Goal: Contribute content: Add original content to the website for others to see

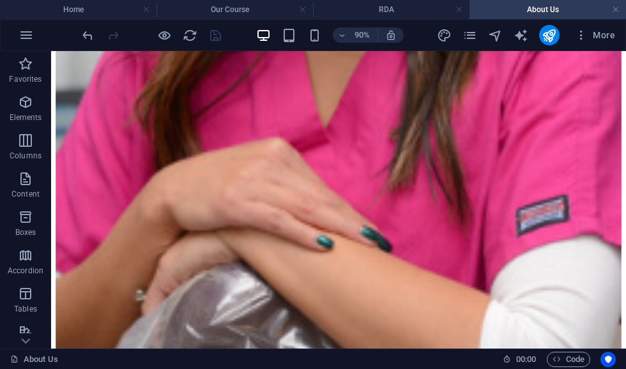
scroll to position [1590, 3]
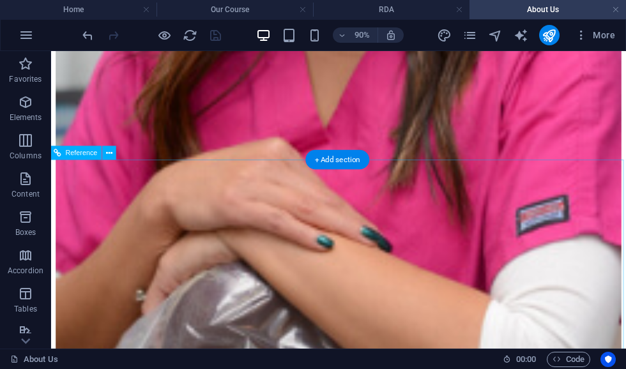
click at [29, 184] on icon "button" at bounding box center [25, 178] width 15 height 15
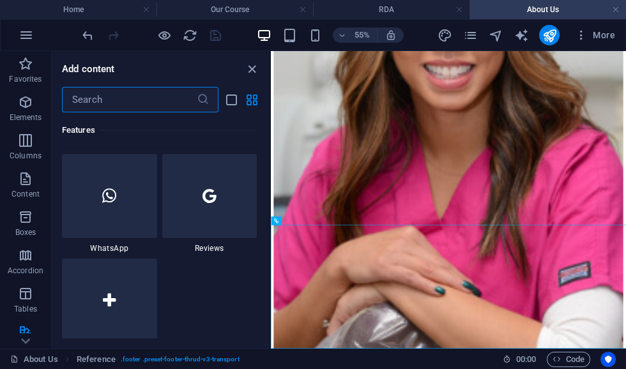
scroll to position [6229, 0]
click at [250, 72] on icon "close panel" at bounding box center [251, 69] width 15 height 15
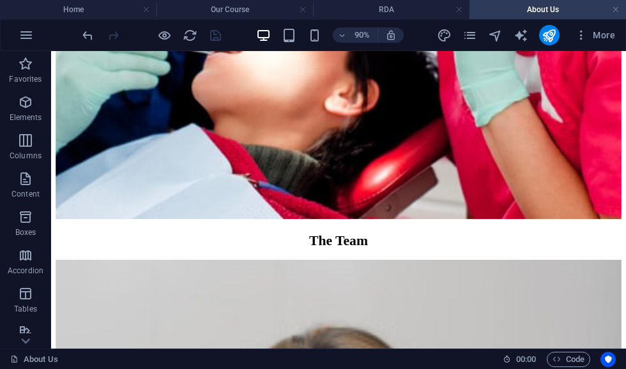
scroll to position [0, 0]
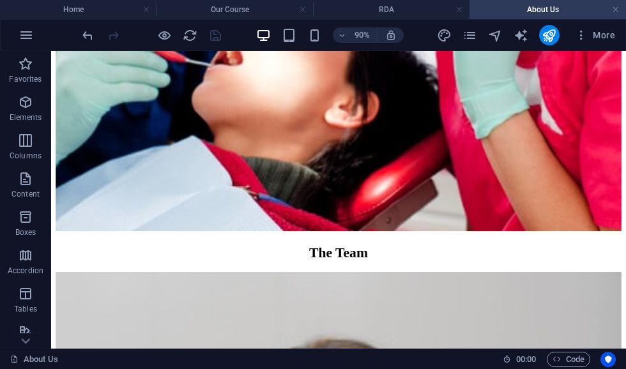
click at [568, 360] on span "Code" at bounding box center [568, 359] width 32 height 15
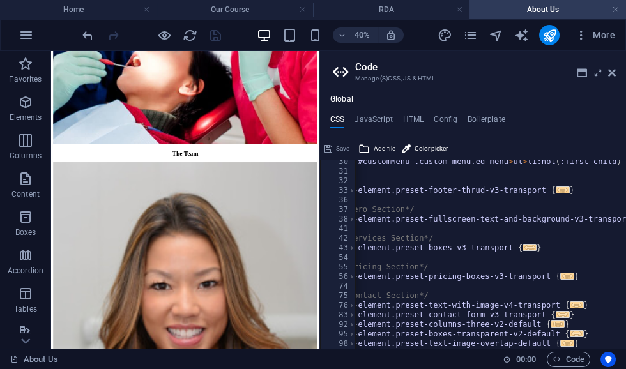
scroll to position [0, 24]
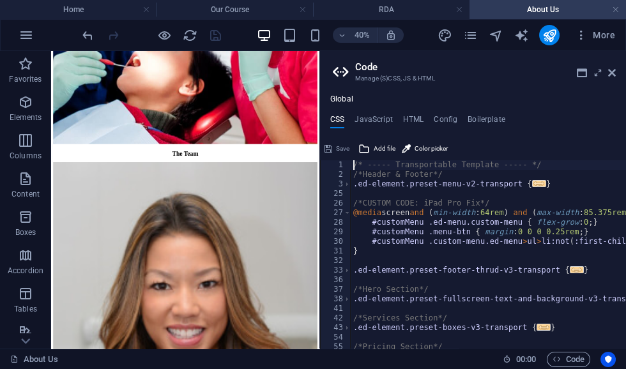
click at [608, 75] on icon at bounding box center [612, 73] width 8 height 10
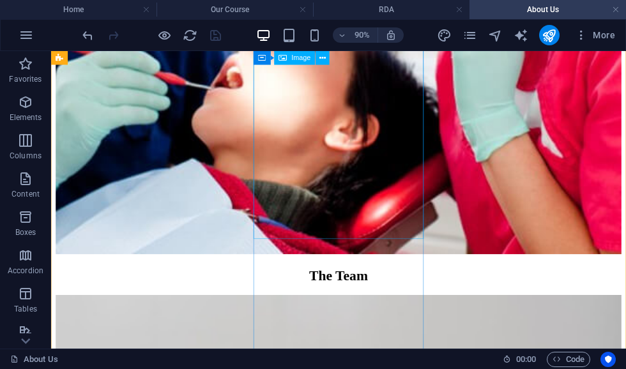
click at [315, 54] on button at bounding box center [322, 58] width 14 height 14
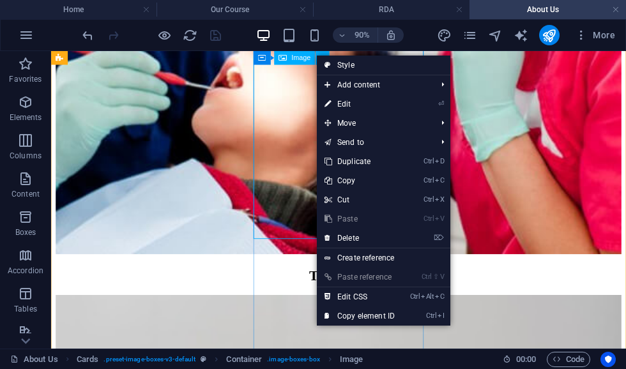
click at [388, 105] on link "⏎ Edit" at bounding box center [360, 103] width 86 height 19
select select "%"
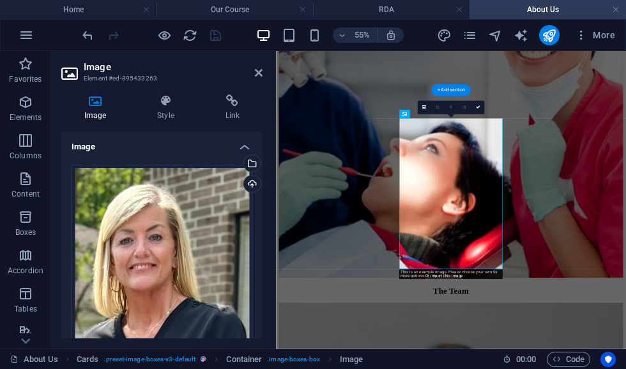
scroll to position [0, 0]
click at [241, 162] on div "Select files from the file manager, stock photos, or upload file(s)" at bounding box center [199, 164] width 83 height 48
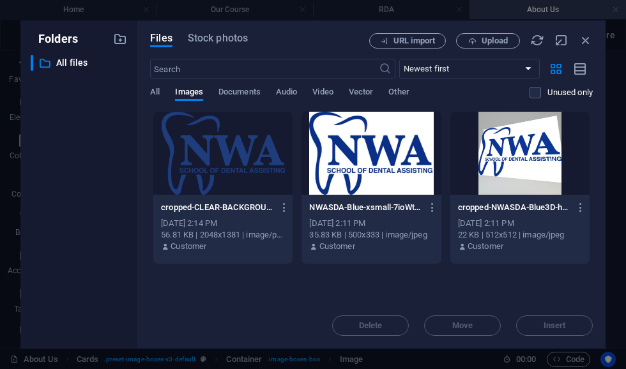
click at [405, 41] on span "URL import" at bounding box center [413, 41] width 41 height 8
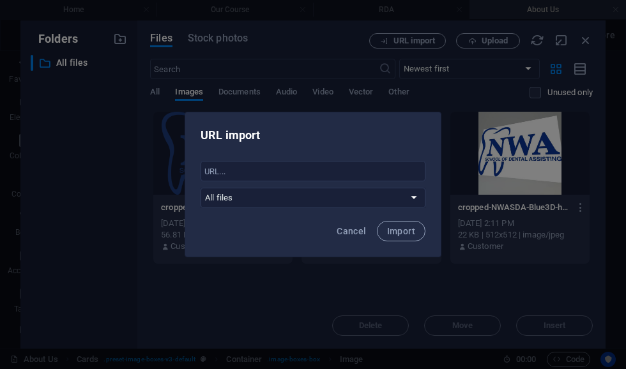
click at [247, 172] on input "text" at bounding box center [312, 171] width 225 height 20
click at [224, 177] on input "text" at bounding box center [312, 171] width 225 height 20
paste input "[URL][DOMAIN_NAME]"
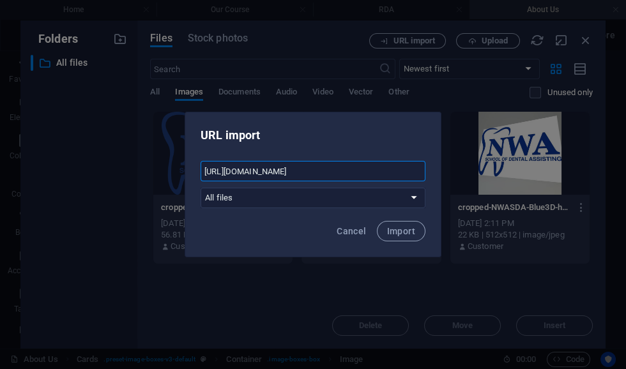
type input "[URL][DOMAIN_NAME]"
click at [402, 233] on span "Import" at bounding box center [401, 231] width 28 height 10
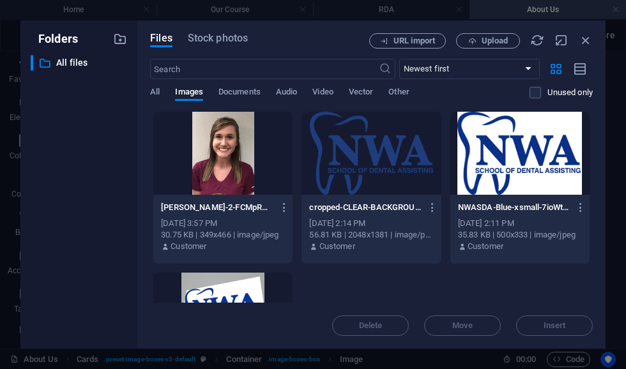
click at [212, 176] on div at bounding box center [222, 153] width 139 height 83
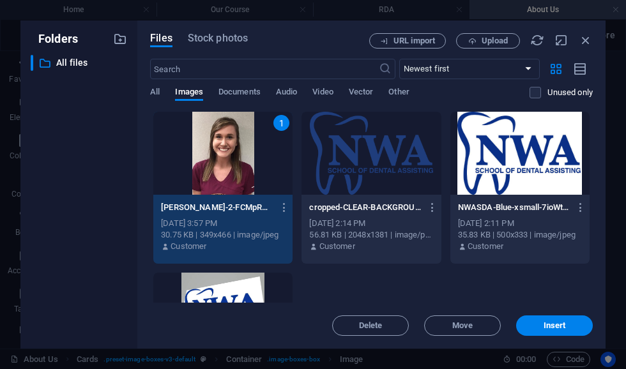
click at [559, 317] on button "Insert" at bounding box center [554, 325] width 77 height 20
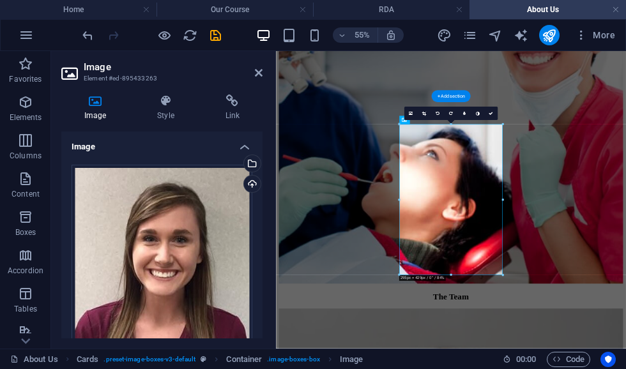
click at [250, 150] on h4 "Image" at bounding box center [161, 143] width 201 height 23
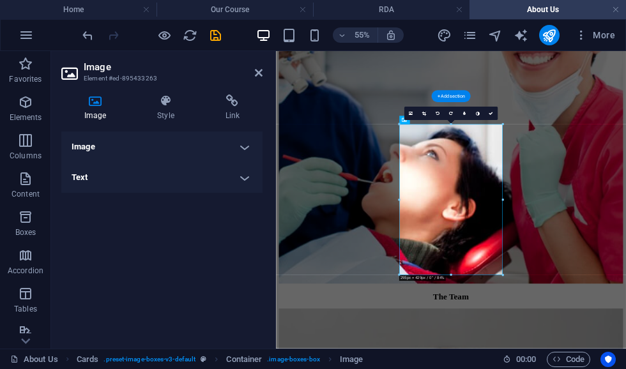
click at [242, 154] on h4 "Image" at bounding box center [161, 147] width 201 height 31
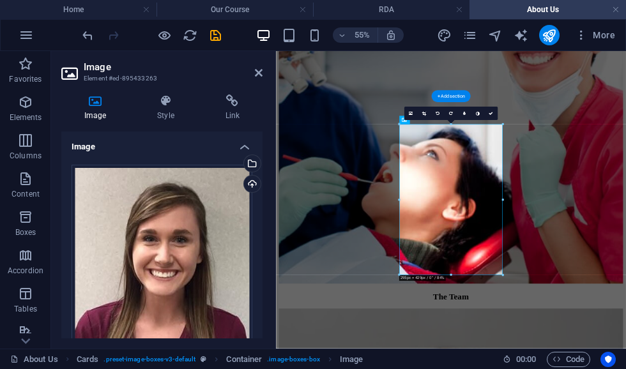
click at [248, 146] on h4 "Image" at bounding box center [161, 143] width 201 height 23
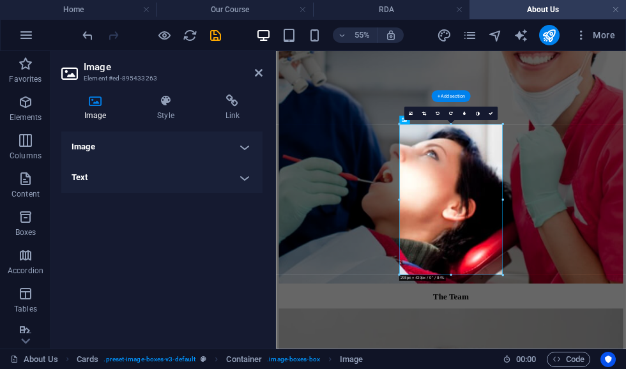
click at [249, 149] on h4 "Image" at bounding box center [161, 147] width 201 height 31
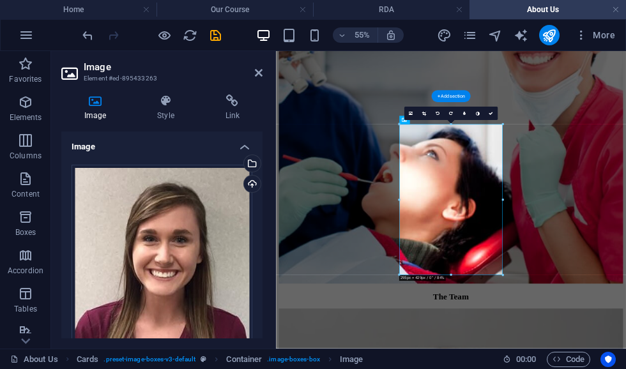
click at [255, 160] on div "Select files from the file manager, stock photos, or upload file(s)" at bounding box center [250, 164] width 19 height 19
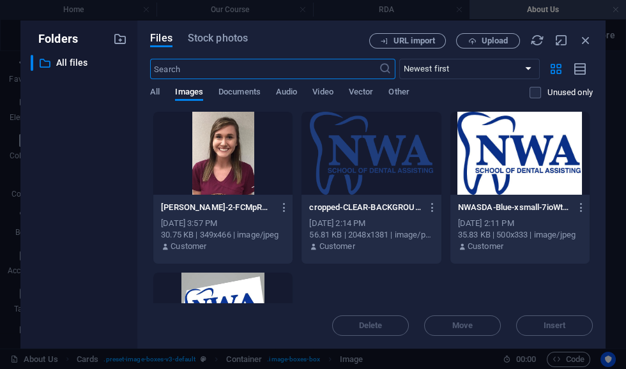
click at [486, 41] on span "Upload" at bounding box center [494, 41] width 26 height 8
click at [209, 171] on div at bounding box center [222, 153] width 139 height 83
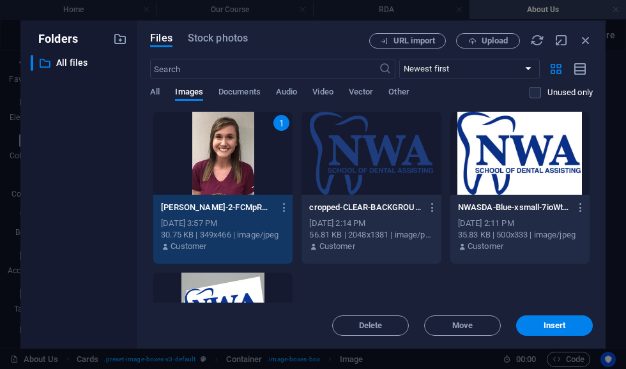
click at [558, 327] on span "Insert" at bounding box center [554, 326] width 22 height 8
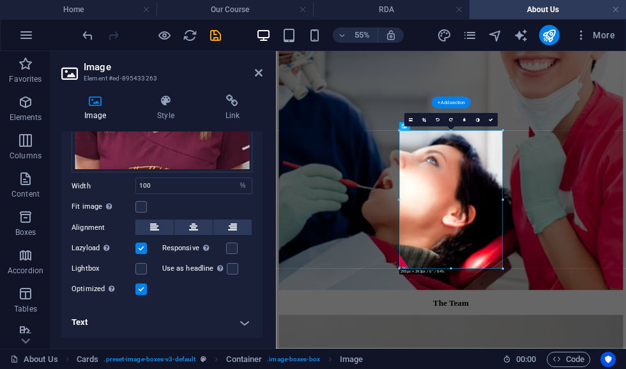
scroll to position [230, 0]
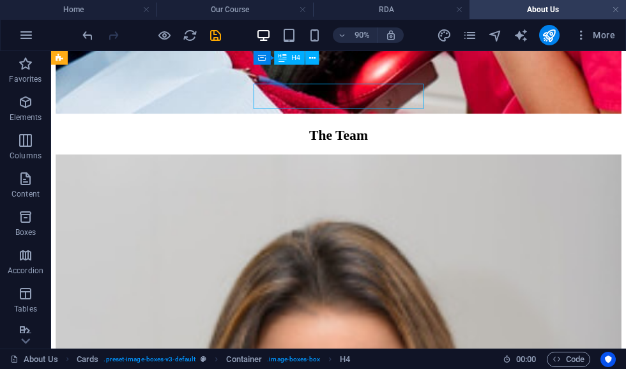
scroll to position [873, 0]
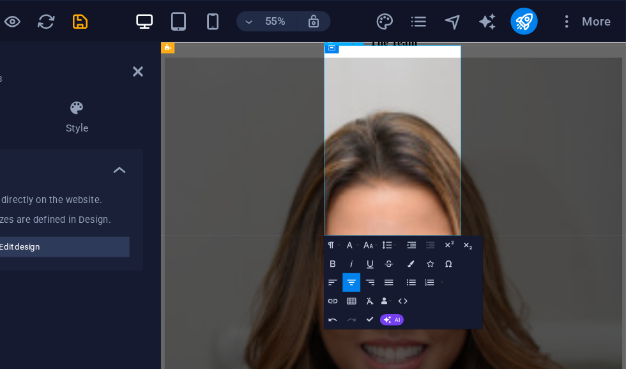
scroll to position [977, 1]
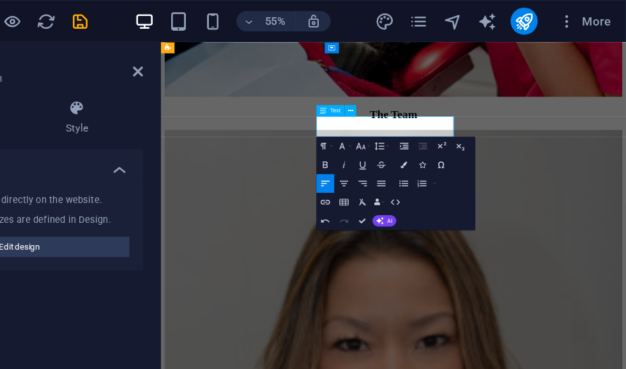
scroll to position [878, 13]
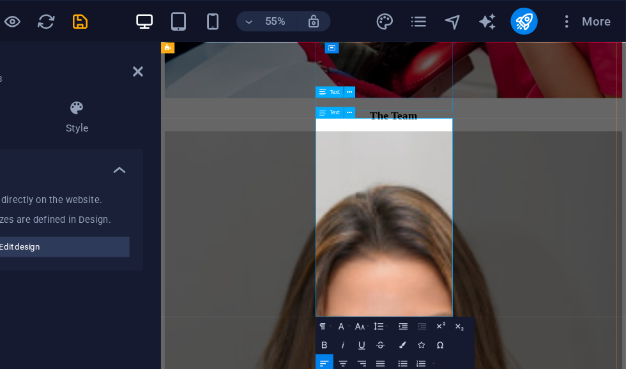
click at [416, 101] on icon at bounding box center [418, 105] width 4 height 8
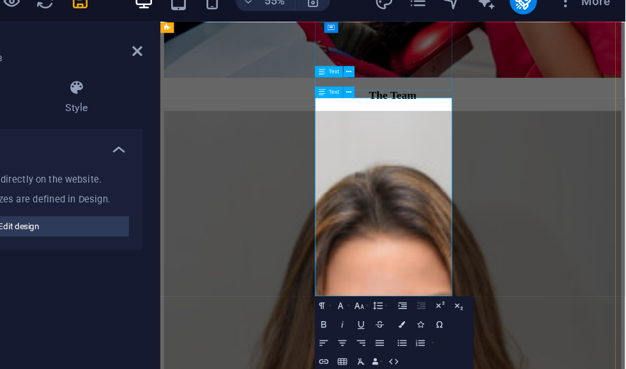
scroll to position [0, 1]
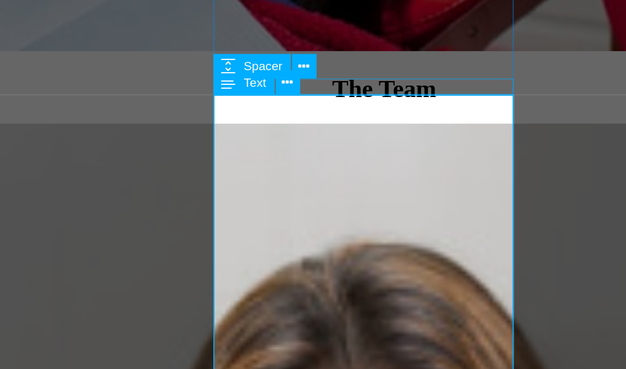
click at [416, 101] on icon at bounding box center [418, 105] width 4 height 8
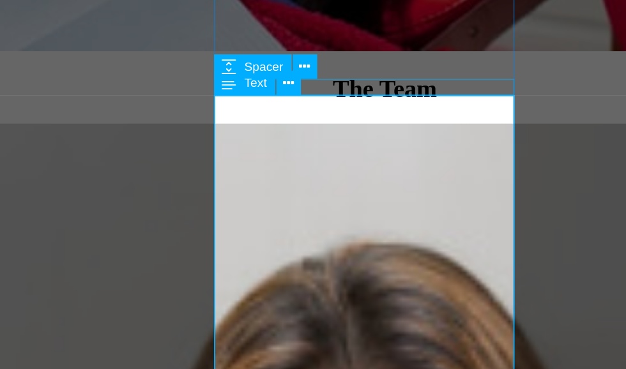
click at [416, 101] on icon at bounding box center [418, 105] width 4 height 8
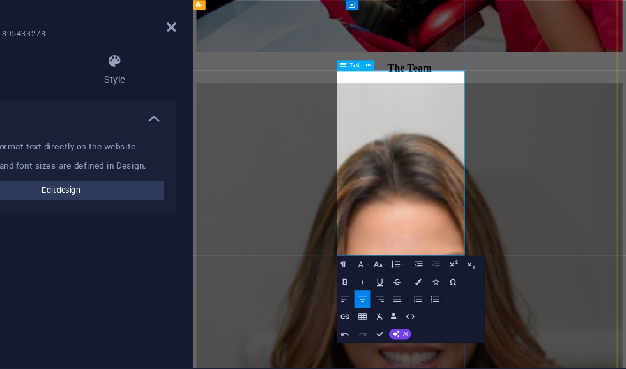
click at [416, 101] on icon at bounding box center [418, 105] width 4 height 8
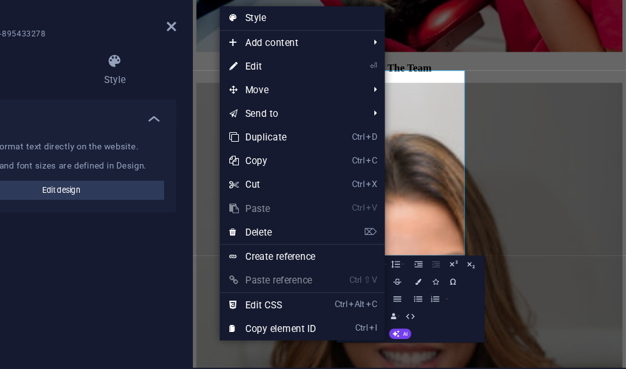
click at [297, 95] on link "⏎ Edit" at bounding box center [340, 104] width 86 height 19
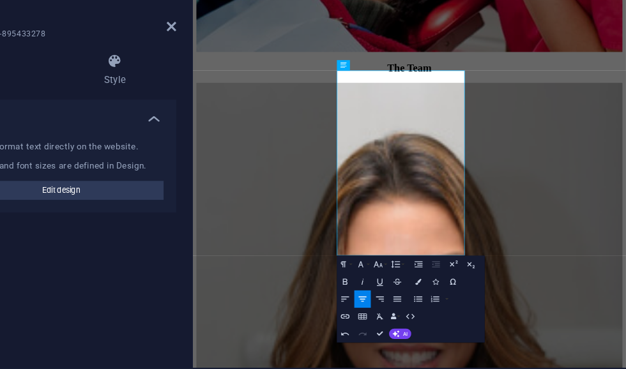
click at [163, 94] on h4 "Style" at bounding box center [213, 107] width 100 height 27
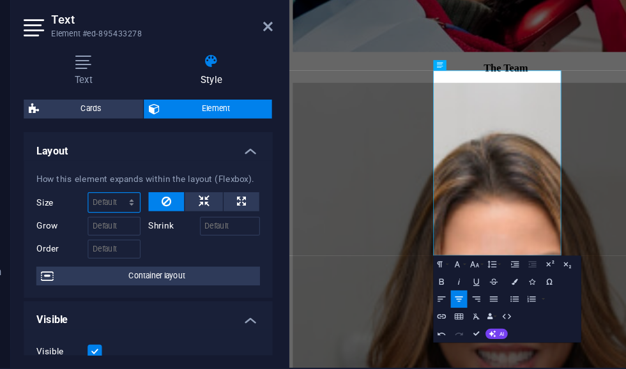
click at [114, 207] on select "Default auto px % 1/1 1/2 1/3 1/4 1/5 1/6 1/7 1/8 1/9 1/10" at bounding box center [134, 214] width 41 height 15
select select "DISABLED_OPTION_VALUE"
click at [77, 132] on span "Cards" at bounding box center [115, 139] width 77 height 15
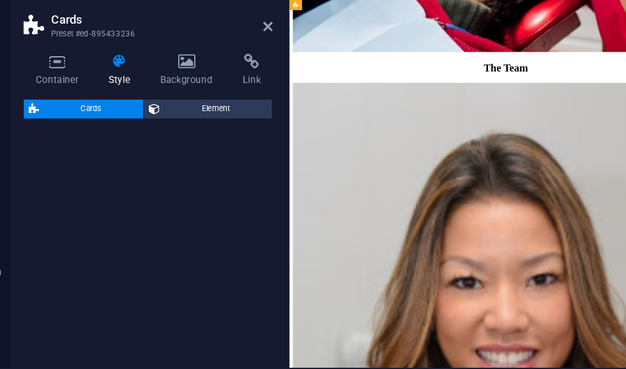
scroll to position [878, 0]
select select "rem"
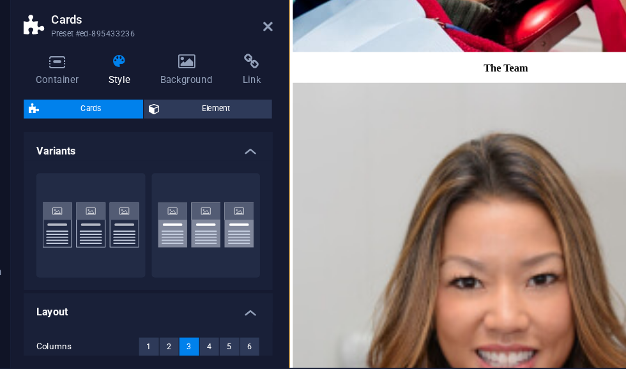
click at [175, 132] on span "Element" at bounding box center [216, 139] width 83 height 15
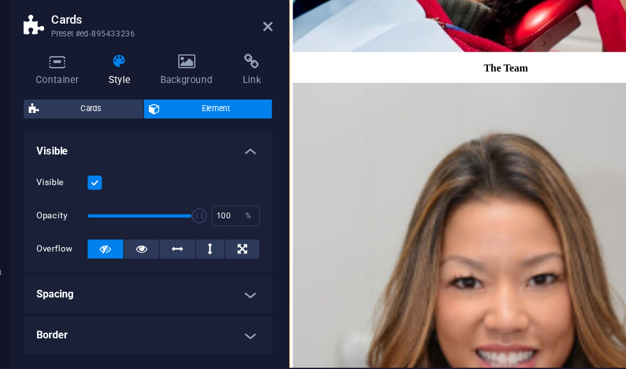
click at [121, 94] on h4 "Style" at bounding box center [141, 107] width 41 height 27
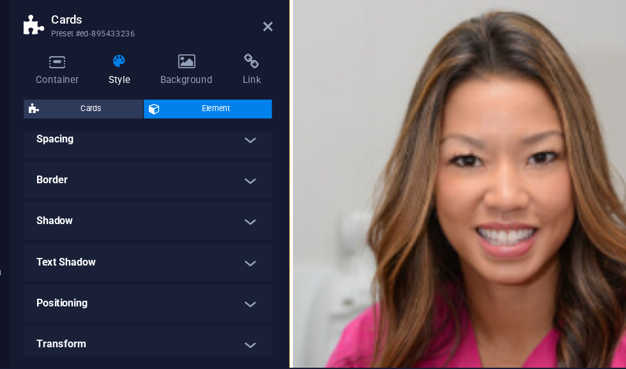
scroll to position [126, 0]
click at [168, 246] on h4 "Text Shadow" at bounding box center [161, 261] width 201 height 31
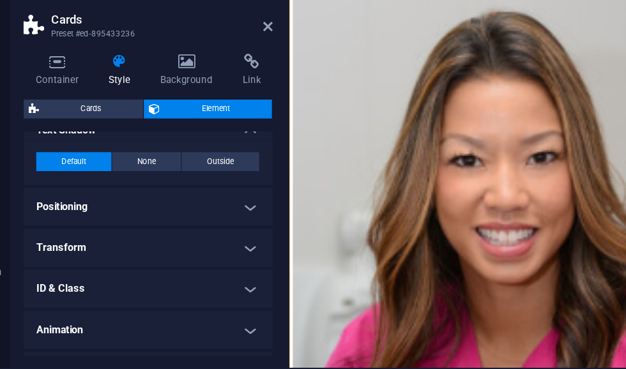
scroll to position [236, 0]
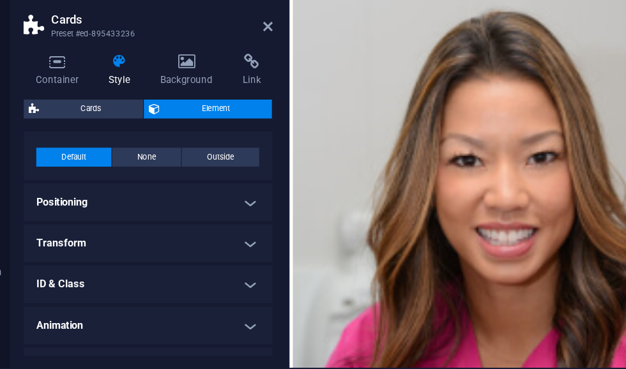
click at [166, 199] on h4 "Positioning" at bounding box center [161, 214] width 201 height 31
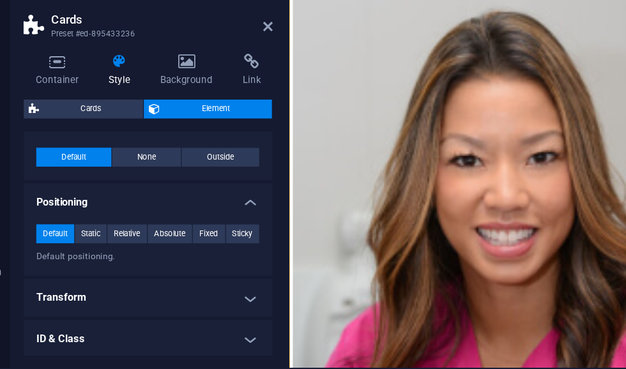
click at [170, 199] on h4 "Positioning" at bounding box center [161, 210] width 201 height 23
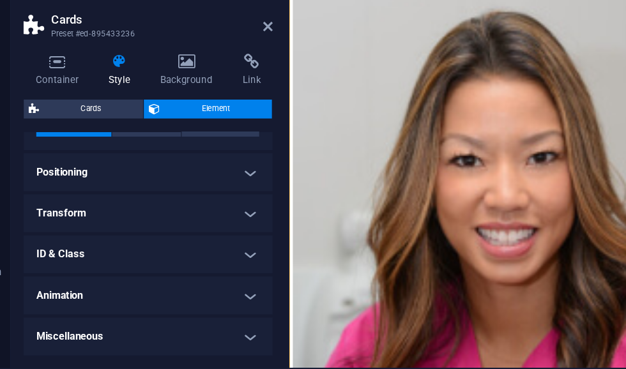
scroll to position [259, 0]
click at [134, 308] on h4 "Miscellaneous" at bounding box center [161, 323] width 201 height 31
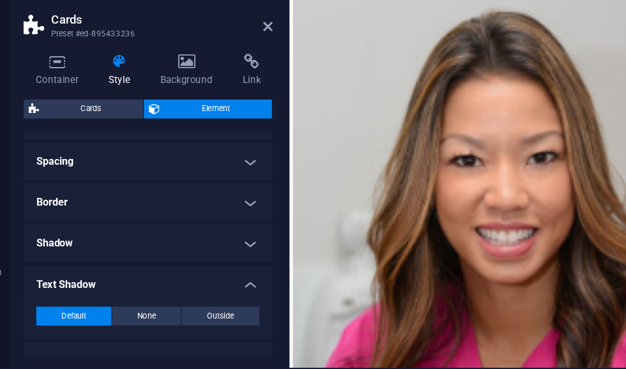
scroll to position [71, 0]
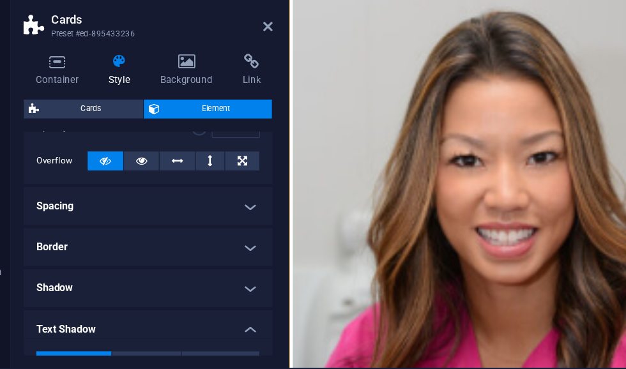
click at [153, 236] on h4 "Border" at bounding box center [161, 251] width 201 height 31
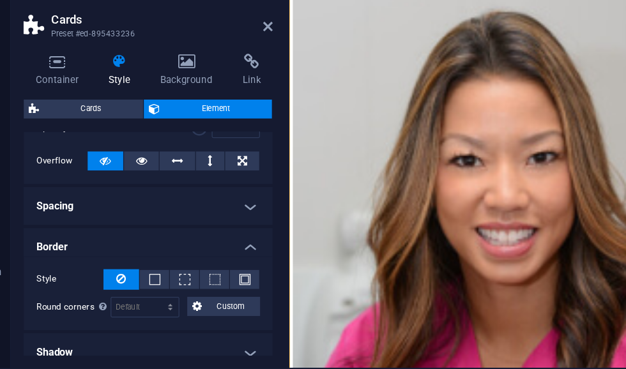
click at [163, 236] on h4 "Border" at bounding box center [161, 247] width 201 height 23
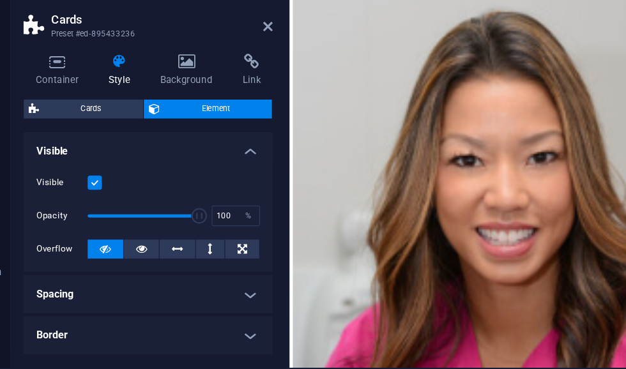
scroll to position [0, 0]
click at [61, 158] on h4 "Visible" at bounding box center [161, 169] width 201 height 23
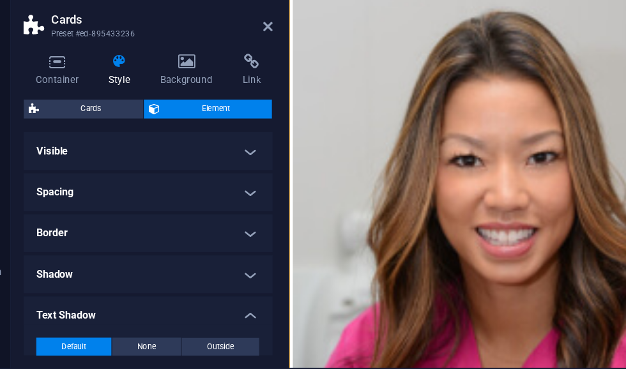
click at [61, 94] on icon at bounding box center [88, 100] width 54 height 13
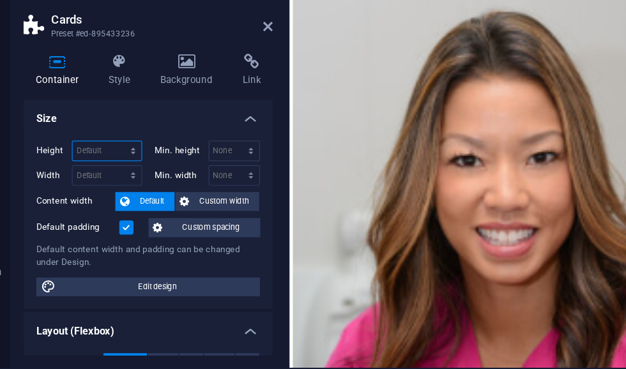
click at [101, 165] on select "Default px rem % vh vw" at bounding box center [129, 172] width 56 height 15
click at [101, 185] on select "Default px rem % em vh vw" at bounding box center [129, 192] width 56 height 15
select select "DISABLED_OPTION_VALUE"
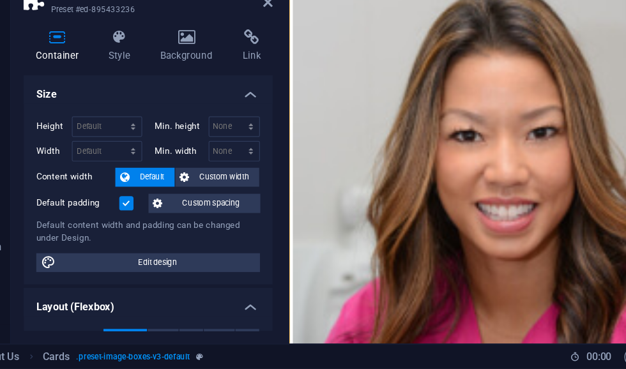
click at [91, 275] on span "Edit design" at bounding box center [170, 282] width 158 height 15
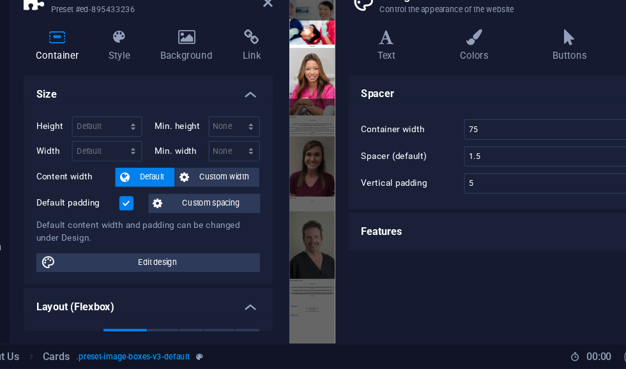
click at [390, 94] on h4 "Colors" at bounding box center [427, 107] width 75 height 27
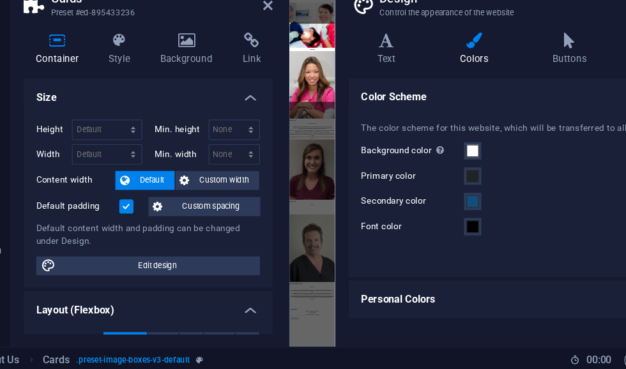
click at [395, 186] on icon at bounding box center [398, 189] width 6 height 7
click at [417, 183] on button "Background color Only visible if it is not covered by other backgrounds." at bounding box center [424, 190] width 14 height 14
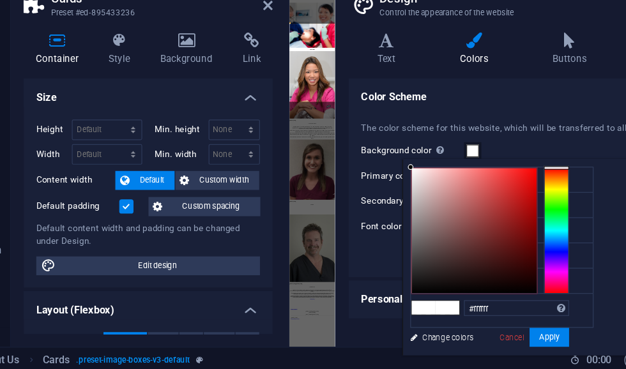
click at [492, 183] on div "Background color Only visible if it is not covered by other backgrounds." at bounding box center [469, 190] width 271 height 15
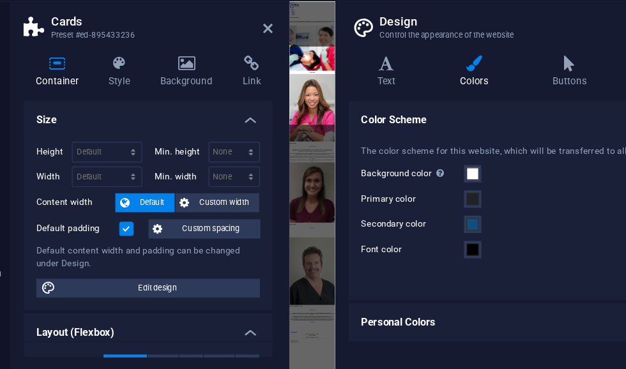
click at [61, 94] on icon at bounding box center [88, 100] width 54 height 13
click at [255, 68] on icon at bounding box center [259, 73] width 8 height 10
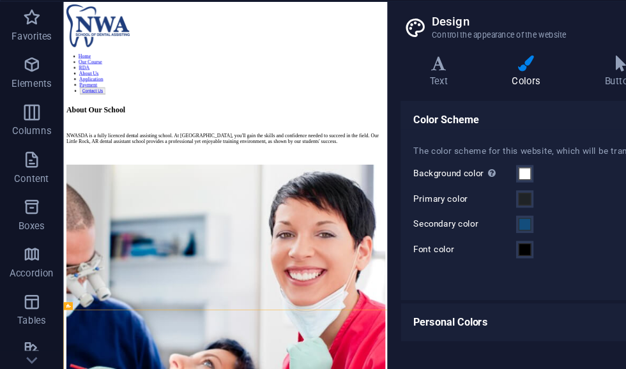
click at [467, 61] on h2 "Design" at bounding box center [482, 66] width 267 height 11
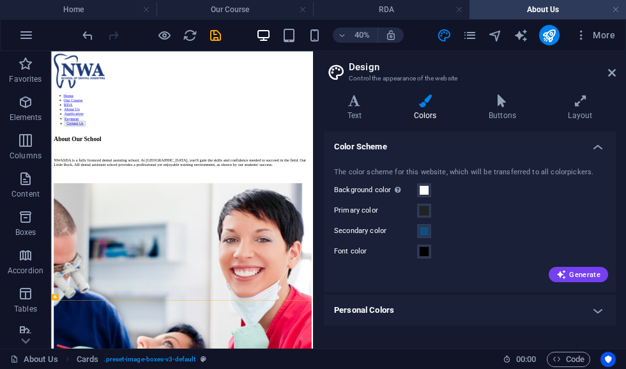
click at [604, 78] on header "Design Control the appearance of the website" at bounding box center [470, 67] width 289 height 33
click at [608, 75] on icon at bounding box center [612, 73] width 8 height 10
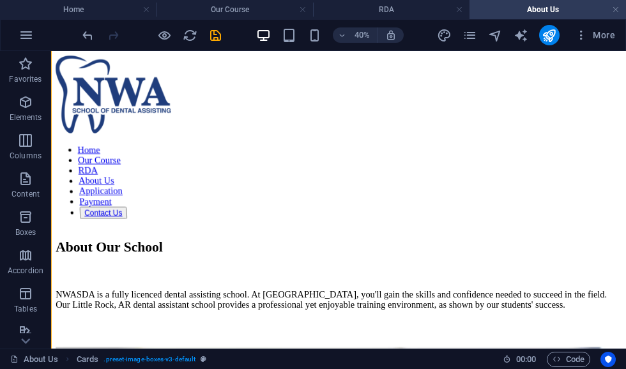
scroll to position [965, 0]
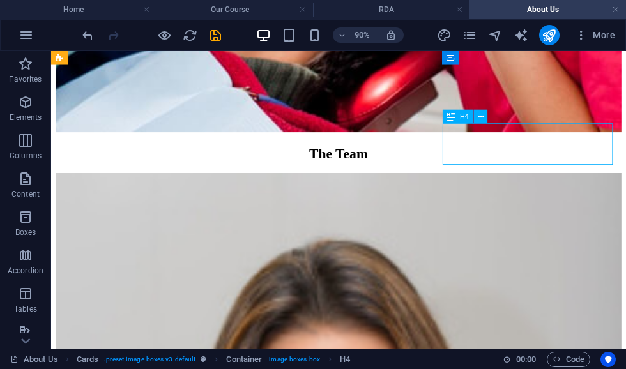
scroll to position [867, 0]
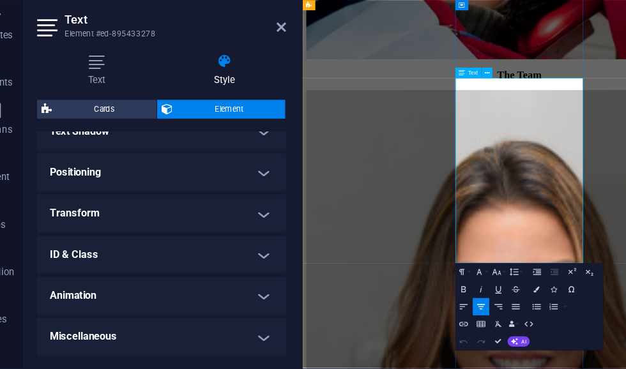
scroll to position [367, 0]
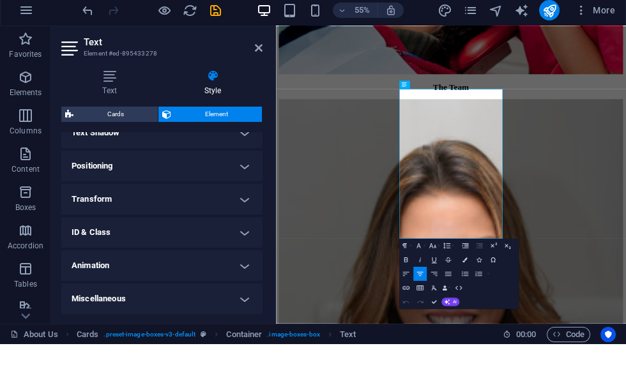
click at [118, 94] on h4 "Text" at bounding box center [111, 107] width 101 height 27
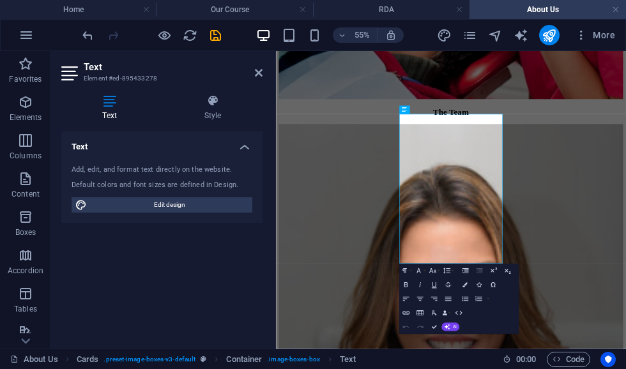
click at [172, 203] on span "Edit design" at bounding box center [170, 204] width 158 height 15
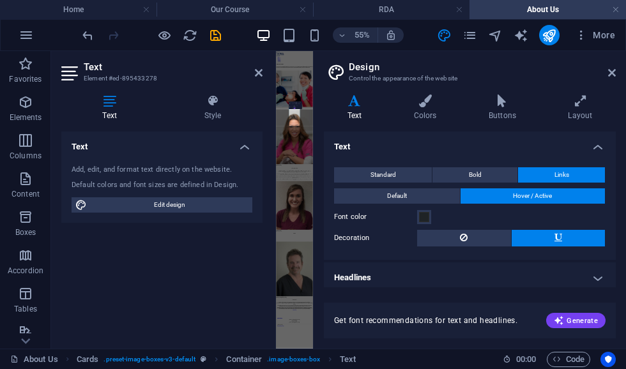
scroll to position [0, 0]
click at [407, 169] on button "Standard" at bounding box center [383, 174] width 98 height 15
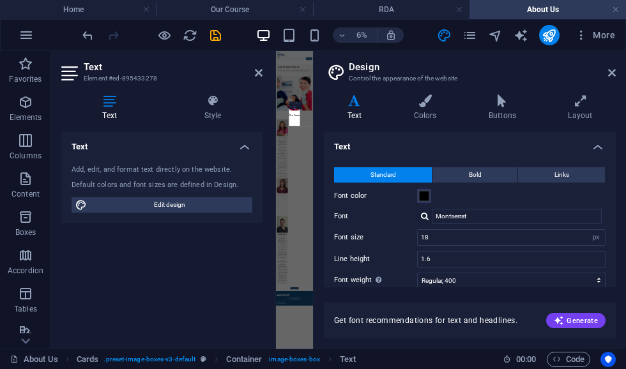
click at [604, 75] on header "Design Control the appearance of the website" at bounding box center [470, 67] width 289 height 33
click at [608, 77] on icon at bounding box center [612, 73] width 8 height 10
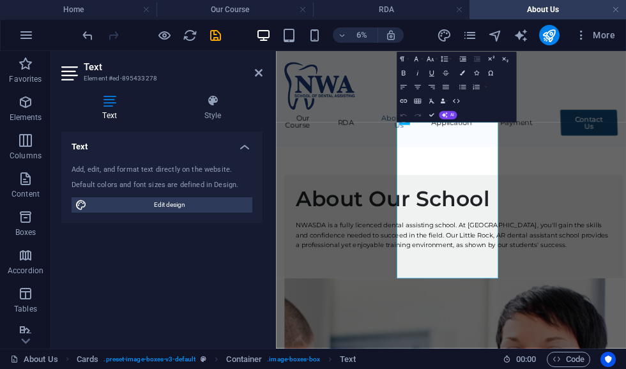
scroll to position [847, 0]
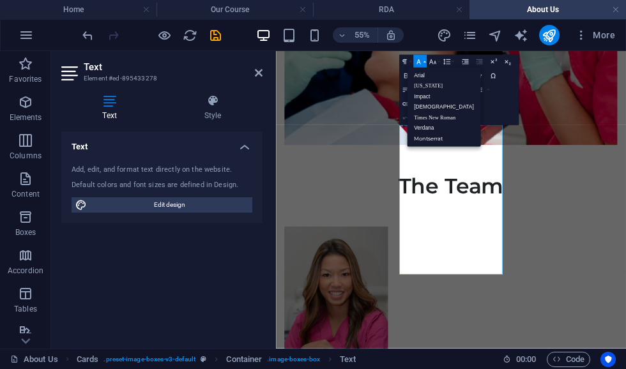
click at [417, 67] on button "Font Family" at bounding box center [419, 62] width 13 height 14
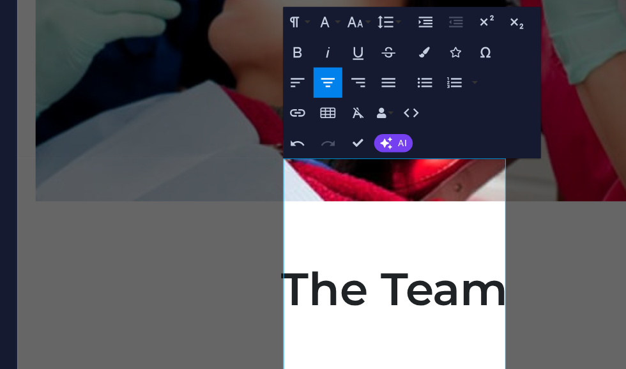
click at [399, 55] on button "Paragraph Format" at bounding box center [405, 62] width 13 height 14
click at [427, 55] on button "Font Size" at bounding box center [433, 62] width 13 height 14
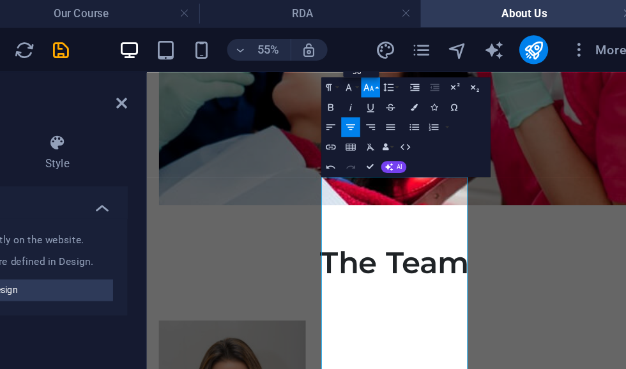
click at [414, 60] on icon "button" at bounding box center [418, 62] width 8 height 8
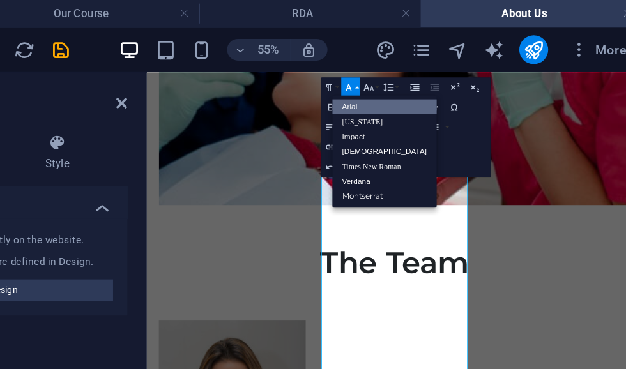
click at [427, 62] on button "Font Size" at bounding box center [433, 62] width 13 height 14
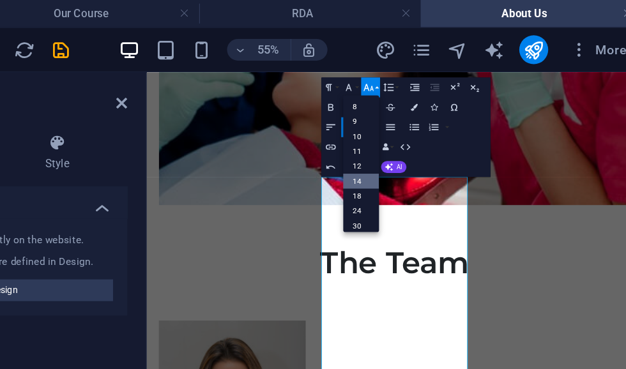
click at [413, 61] on button "Font Family" at bounding box center [419, 62] width 13 height 14
click at [400, 63] on icon "button" at bounding box center [404, 62] width 8 height 8
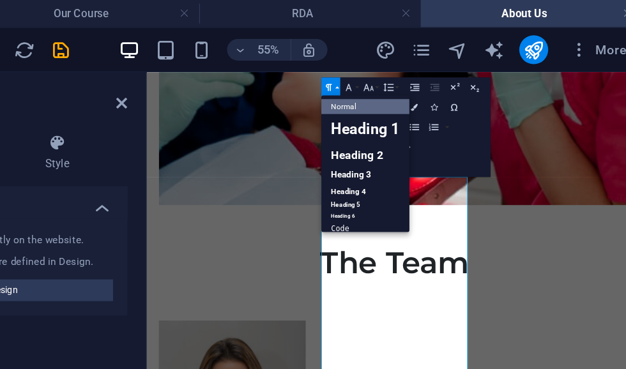
click at [399, 112] on div "Paragraph Format Normal Heading 1 Heading 2 Heading 3 Heading 4 Heading 5 Headi…" at bounding box center [458, 90] width 119 height 70
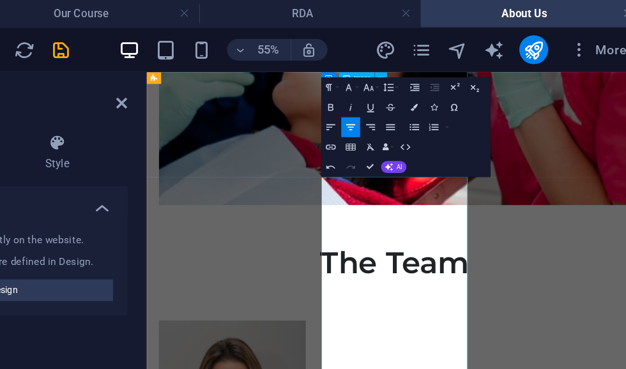
click at [441, 110] on button "Data Bindings" at bounding box center [446, 104] width 10 height 14
click at [452, 121] on span "AI" at bounding box center [454, 118] width 4 height 4
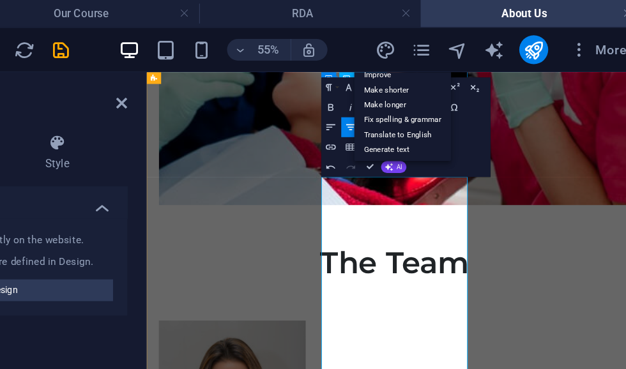
click at [399, 64] on div "Paragraph Format Normal Heading 1 Heading 2 Heading 3 Heading 4 Heading 5 Headi…" at bounding box center [458, 90] width 119 height 70
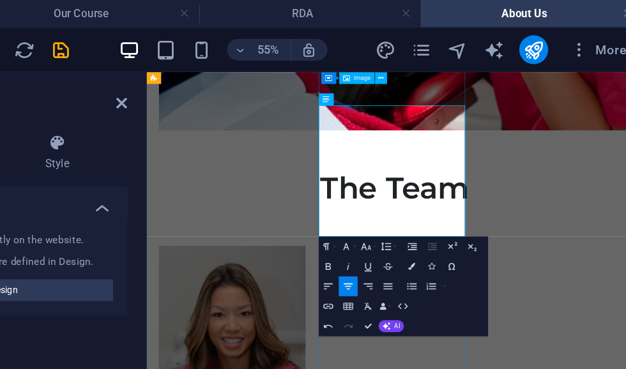
scroll to position [957, 3]
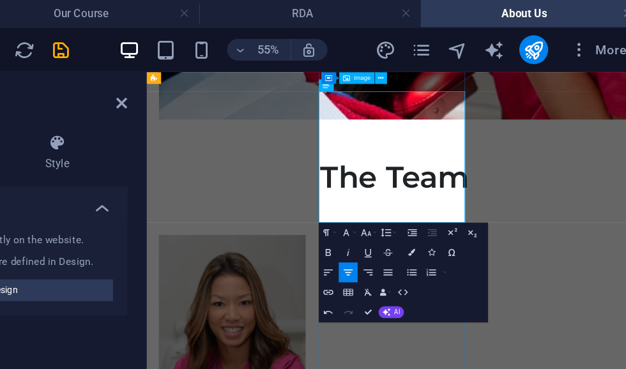
click at [425, 171] on button "Font Size" at bounding box center [431, 165] width 13 height 14
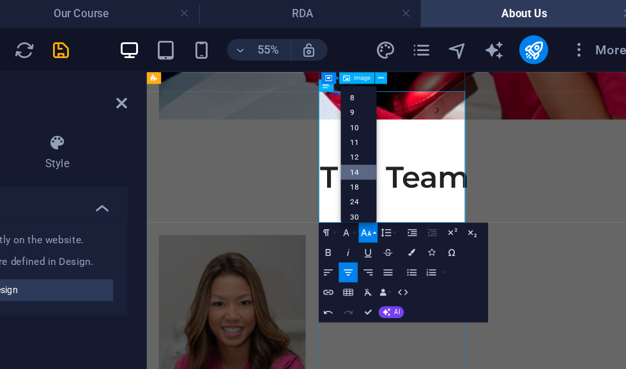
click at [412, 75] on link "8" at bounding box center [425, 69] width 26 height 11
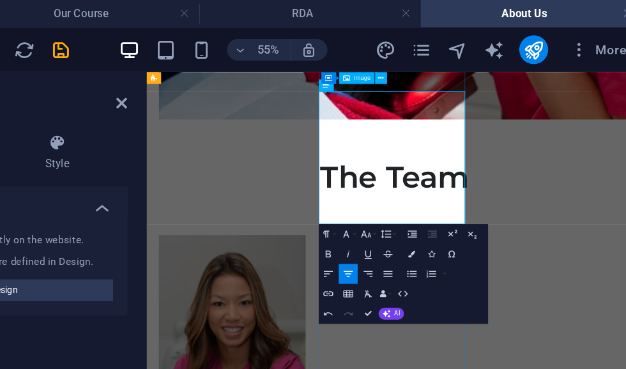
click at [425, 162] on button "Font Size" at bounding box center [431, 166] width 13 height 14
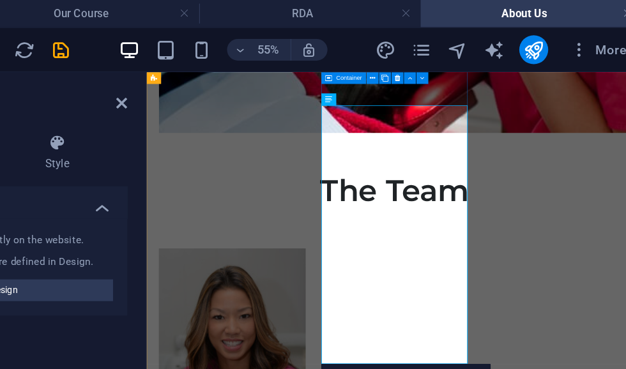
scroll to position [939, 0]
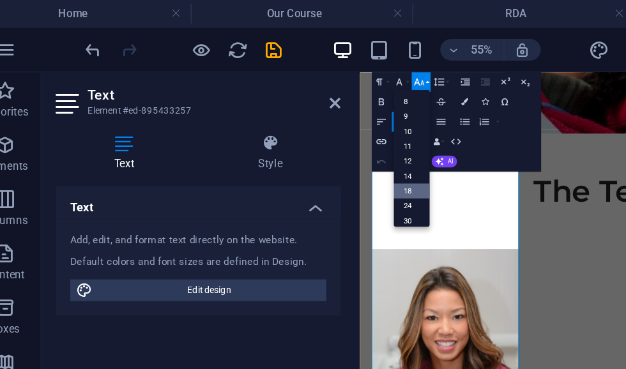
click at [299, 58] on icon "button" at bounding box center [303, 58] width 8 height 8
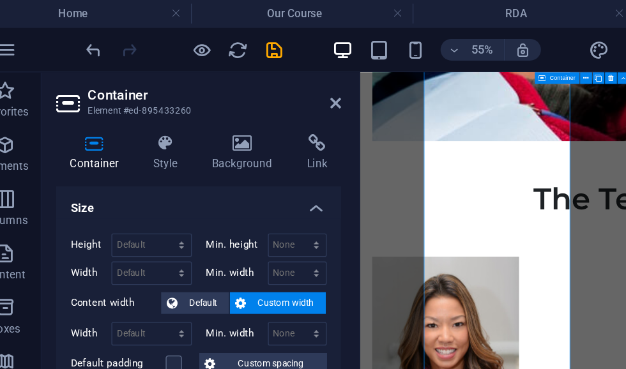
scroll to position [929, 141]
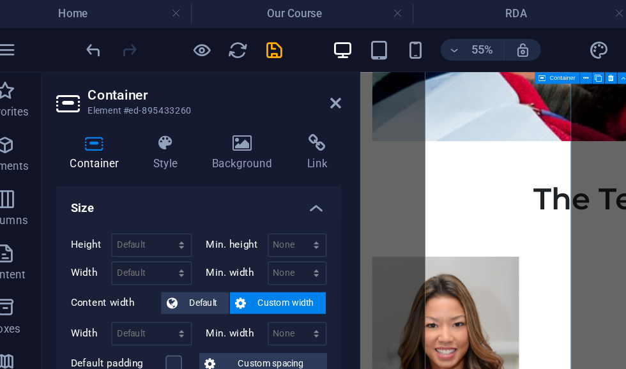
click at [255, 71] on icon at bounding box center [259, 73] width 8 height 10
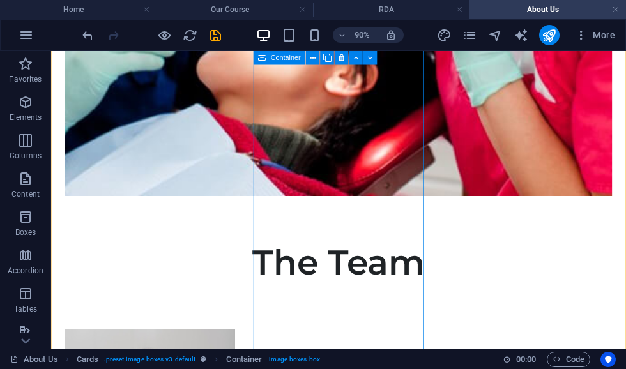
scroll to position [859, 0]
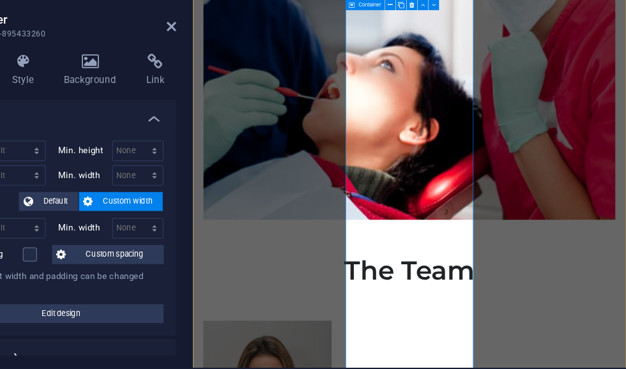
scroll to position [695, 0]
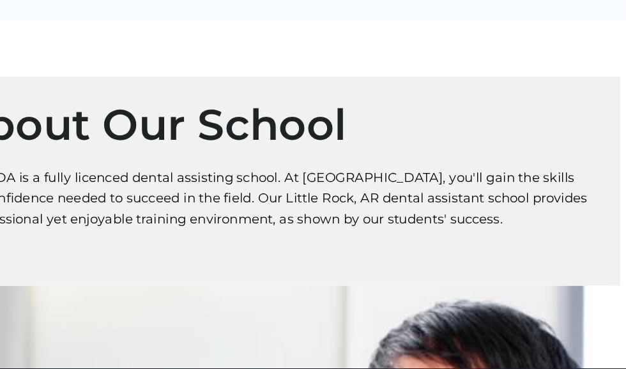
scroll to position [156, 0]
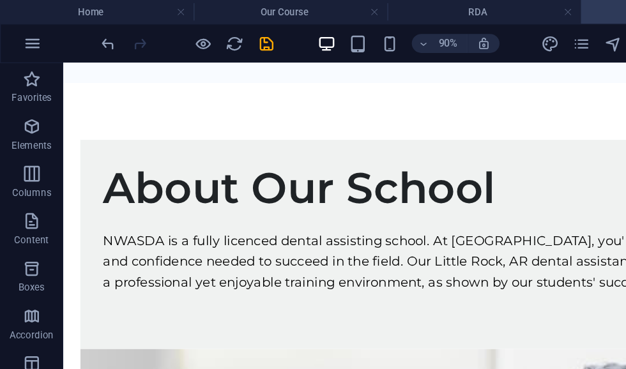
click at [213, 37] on icon "save" at bounding box center [215, 35] width 15 height 15
